Goal: Task Accomplishment & Management: Manage account settings

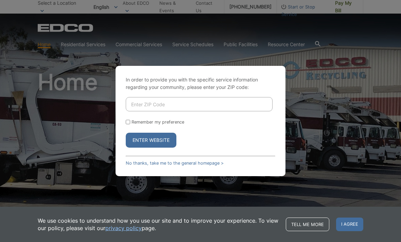
scroll to position [66, 0]
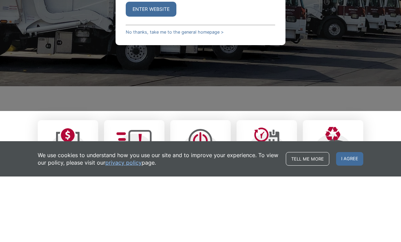
type input "O"
type input "90245"
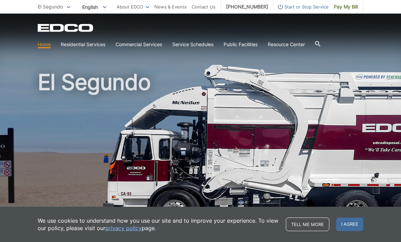
click at [358, 226] on span "I agree" at bounding box center [349, 225] width 27 height 14
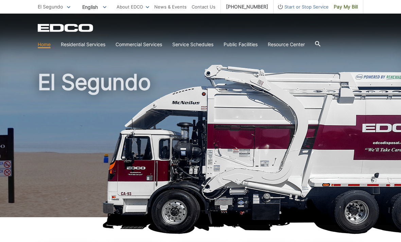
click at [83, 54] on div "El Segundo" at bounding box center [200, 116] width 325 height 204
click at [85, 47] on link "Residential Services" at bounding box center [83, 44] width 44 height 7
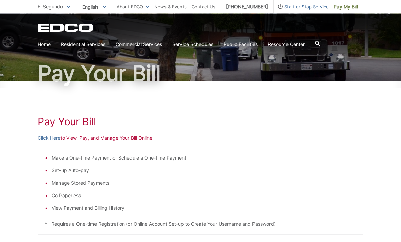
scroll to position [38, 0]
click at [108, 141] on p "Click Here to View, Pay, and Manage Your Bill Online" at bounding box center [200, 137] width 325 height 7
click at [82, 140] on p "Click Here to View, Pay, and Manage Your Bill Online" at bounding box center [200, 137] width 325 height 7
click at [122, 139] on p "Click Here to View, Pay, and Manage Your Bill Online" at bounding box center [200, 137] width 325 height 7
click at [111, 137] on p "Click Here to View, Pay, and Manage Your Bill Online" at bounding box center [200, 137] width 325 height 7
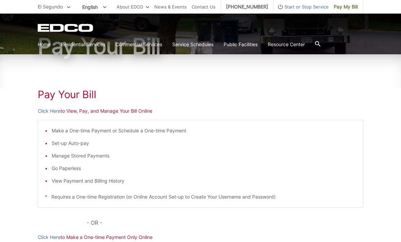
scroll to position [68, 0]
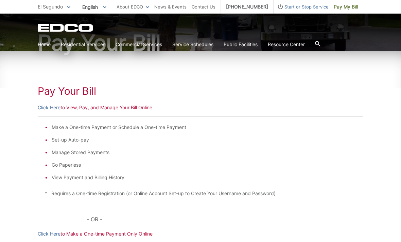
click at [242, 195] on p "* Requires a One-time Registration (or Online Account Set-up to Create Your Use…" at bounding box center [200, 193] width 311 height 7
click at [52, 109] on link "Click Here" at bounding box center [49, 107] width 23 height 7
